Goal: Task Accomplishment & Management: Complete application form

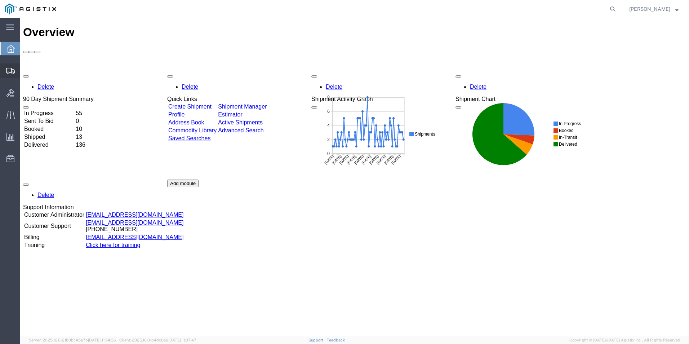
click at [0, 0] on span "Create Shipment" at bounding box center [0, 0] width 0 height 0
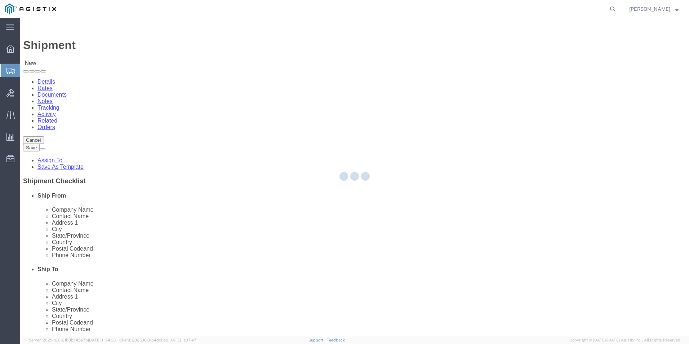
select select
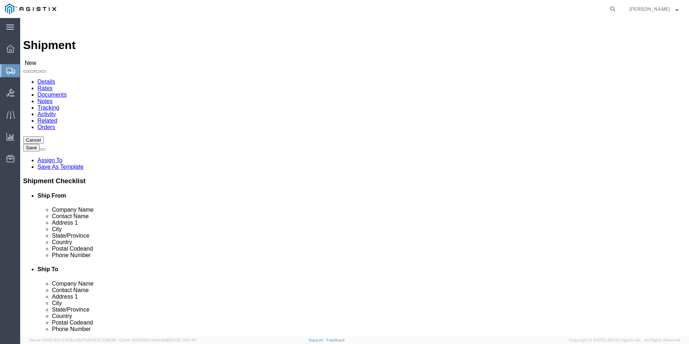
select select "69651"
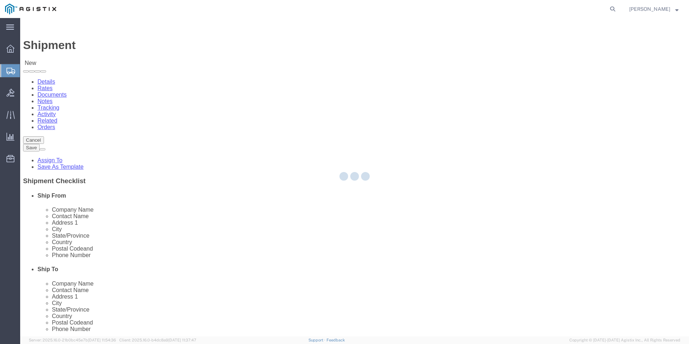
select select "VA"
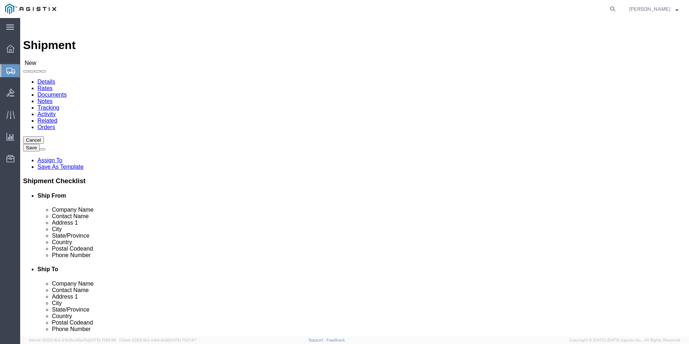
click input "text"
type input "[PERSON_NAME]"
type input "[STREET_ADDRESS][PERSON_NAME]"
type input "[GEOGRAPHIC_DATA]"
type input "22180"
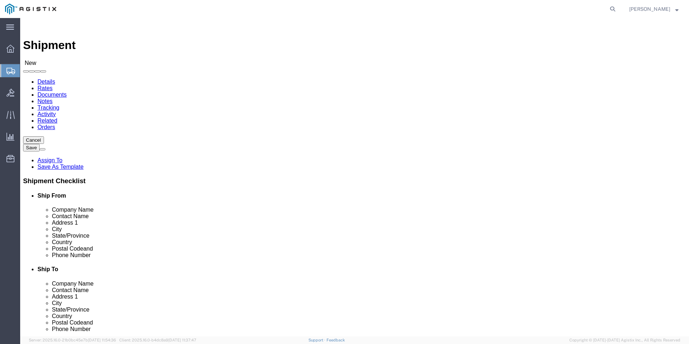
type input "5713095744"
type input "[EMAIL_ADDRESS][DOMAIN_NAME]"
click div
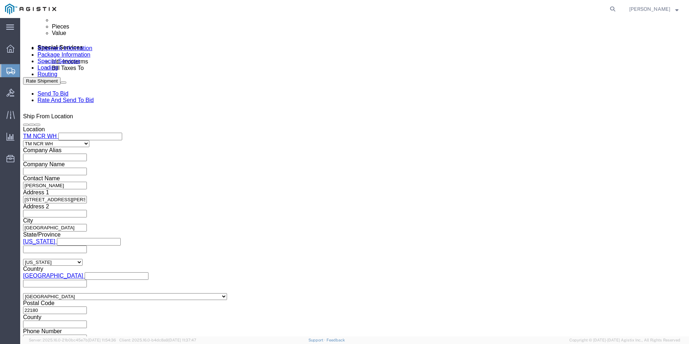
scroll to position [447, 0]
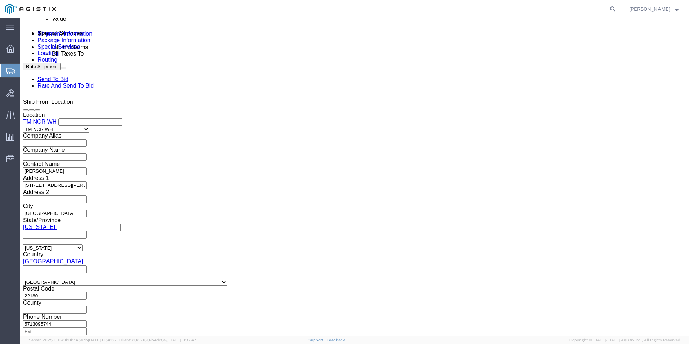
click input "text"
type input "PC-AFR-6968"
click button "Add reference"
click select "Select Account Type Activity ID Airline Appointment Number ASN Batch Request # …"
select select "PURCHORD"
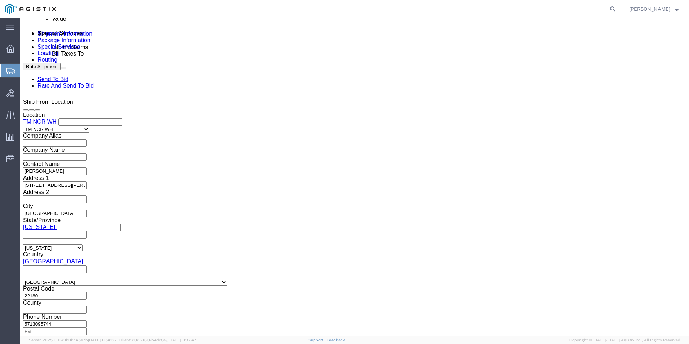
click select "Select Account Type Activity ID Airline Appointment Number ASN Batch Request # …"
click input "text"
click input "RIMT"
paste input "TM0090102"
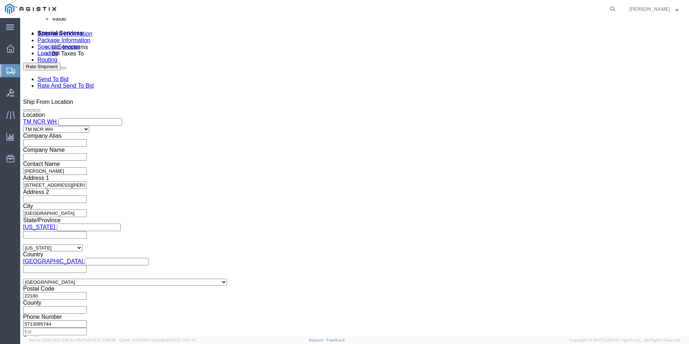
scroll to position [231, 0]
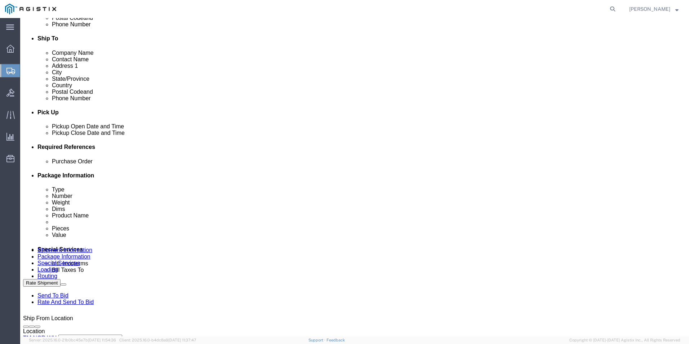
type input "RITM0090102"
click icon
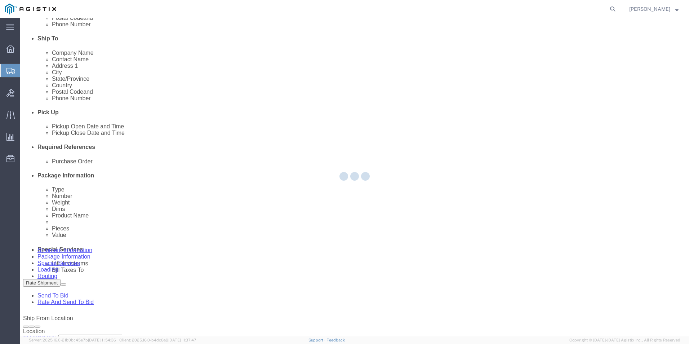
select select "69651"
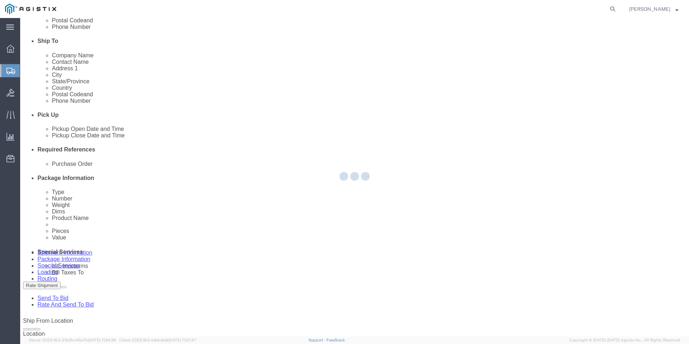
select select "CBOX"
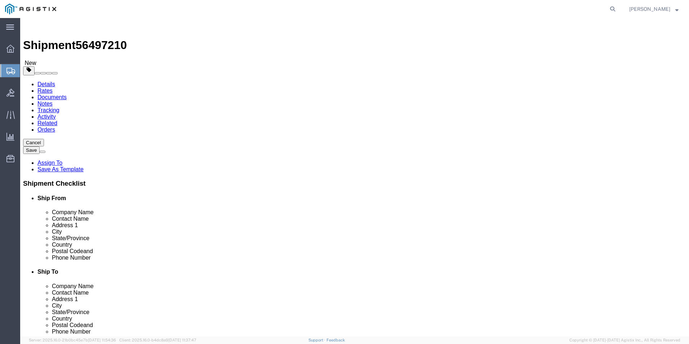
click input "text"
type input "25"
type input "13"
click input "0.00"
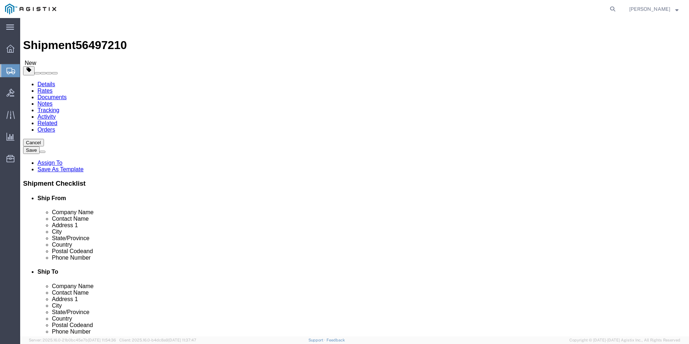
click input "0.00"
type input "60"
click link "Add Content"
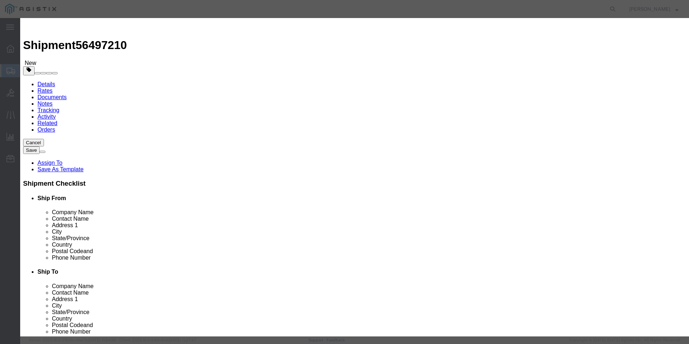
click input "text"
paste input "301079"
type input "301079"
click input "0"
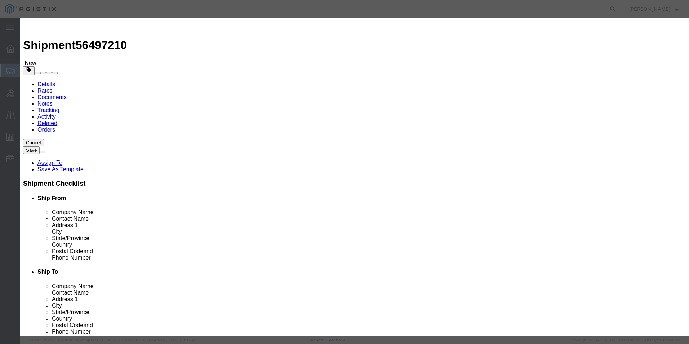
type input "1"
click input "text"
type input "361.99"
click select "Select 50 55 60 65 70 85 92.5 100 125 175 250 300 400"
select select "92.5"
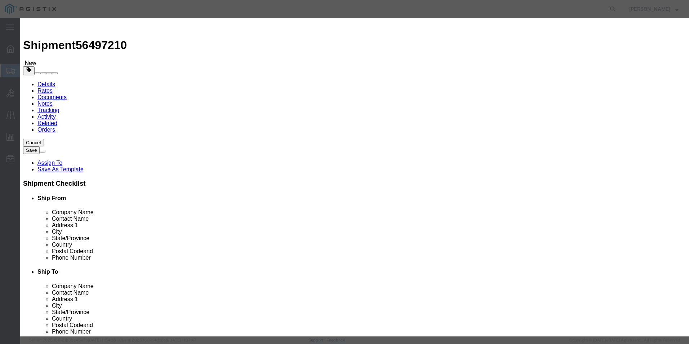
click select "Select 50 55 60 65 70 85 92.5 100 125 175 250 300 400"
click textarea
paste textarea "NAVEPOINT 9U 600MM DEPTH NETWORKING CABINET"
type textarea "NAVEPOINT 9U 600MM DEPTH NETWORKING CABINET"
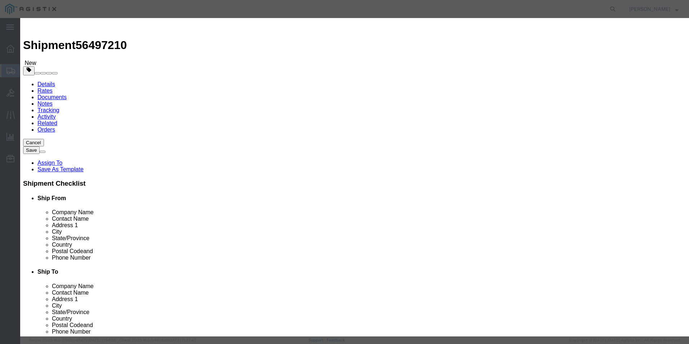
click select "Select [GEOGRAPHIC_DATA] [GEOGRAPHIC_DATA] [GEOGRAPHIC_DATA] [GEOGRAPHIC_DATA] …"
select select "US"
click select "Select [GEOGRAPHIC_DATA] [GEOGRAPHIC_DATA] [GEOGRAPHIC_DATA] [GEOGRAPHIC_DATA] …"
click input "text"
click button "Save & Close"
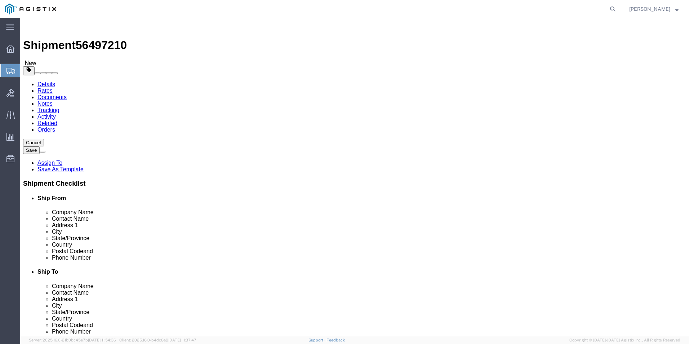
click icon
click input "text"
paste input "US Embassy [GEOGRAPHIC_DATA] / DAO"
type input "US Embassy [GEOGRAPHIC_DATA] / DAO"
click input "text"
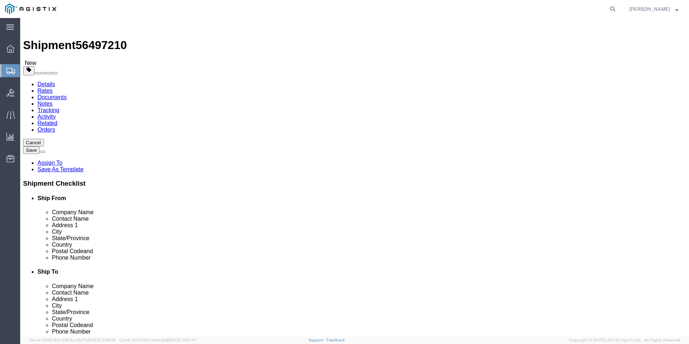
paste input "[PERSON_NAME]"
type input "[PERSON_NAME]"
click input "text"
paste input "[STREET_ADDRESS]"
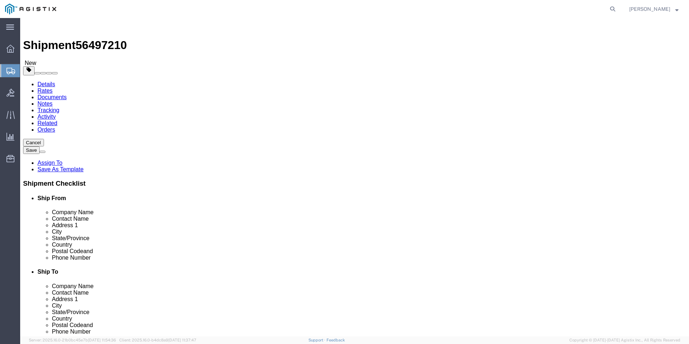
type input "[STREET_ADDRESS]"
select select
click input "text"
paste input "[US_STATE]"
type input "[US_STATE]"
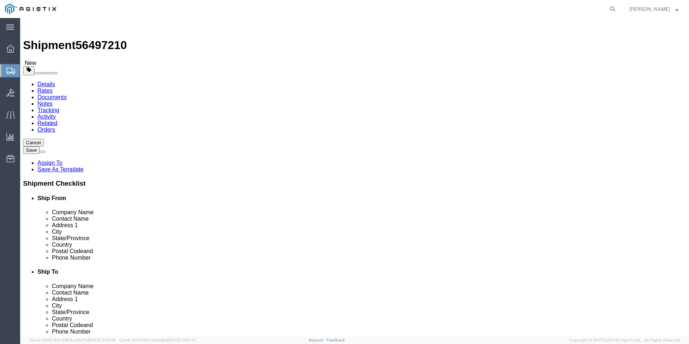
select select
click input "Postal Code"
type input "20521-9400"
select select
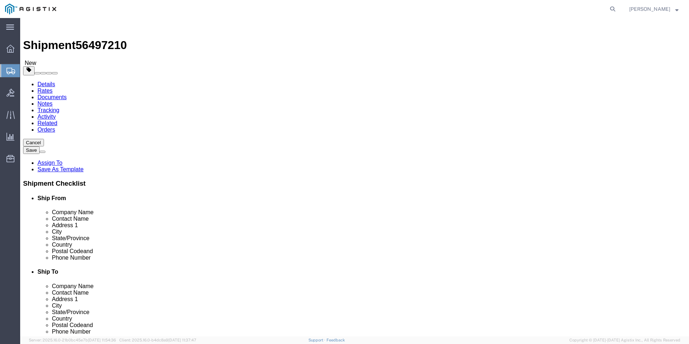
click div "Location My Profile Location Master Location [GEOGRAPHIC_DATA] TM [GEOGRAPHIC_D…"
click input "text"
paste input "[PERSON_NAME][EMAIL_ADDRESS][PERSON_NAME][DOMAIN_NAME]"
type input "[PERSON_NAME][EMAIL_ADDRESS][PERSON_NAME][DOMAIN_NAME]"
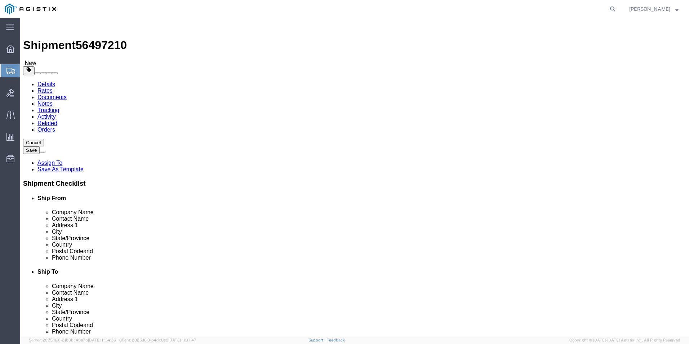
click input "checkbox"
checkbox input "false"
click input "text"
paste input "[PERSON_NAME].[PERSON_NAME]@gdit."
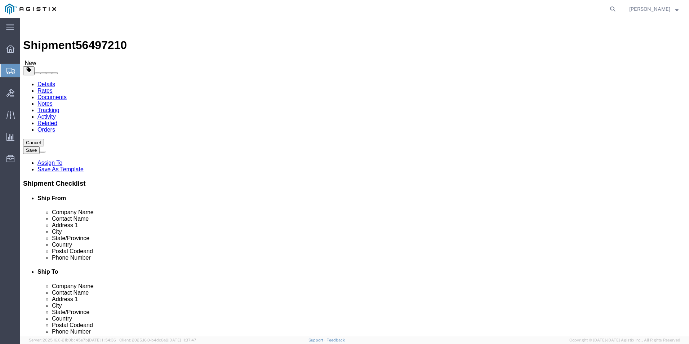
type input "[PERSON_NAME].[PERSON_NAME]@gdit."
drag, startPoint x: 426, startPoint y: 246, endPoint x: 333, endPoint y: 244, distance: 92.3
click div "Phone Number [PERSON_NAME].[PERSON_NAME]@gdit. 0"
click input "text"
paste input "[PHONE_NUMBER]"
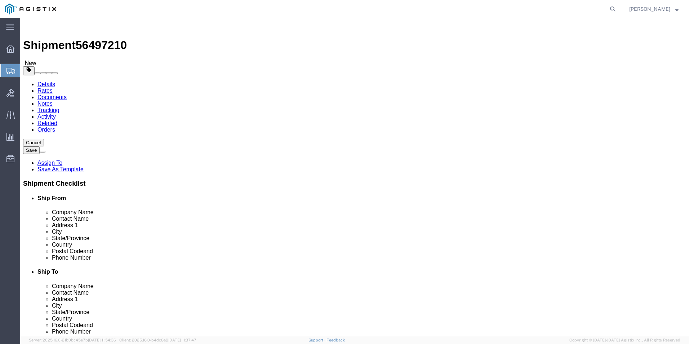
type input "[PHONE_NUMBER]"
select select
select select "DC"
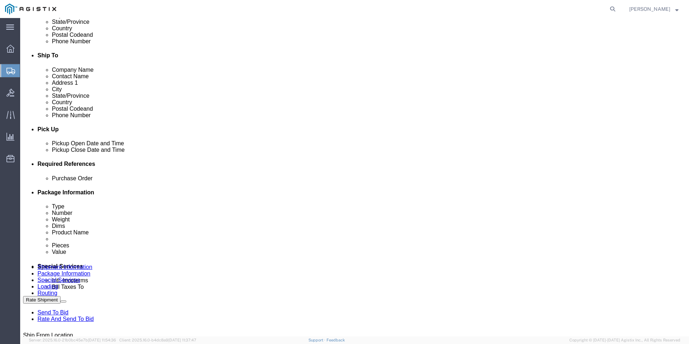
scroll to position [415, 0]
